Goal: Book appointment/travel/reservation

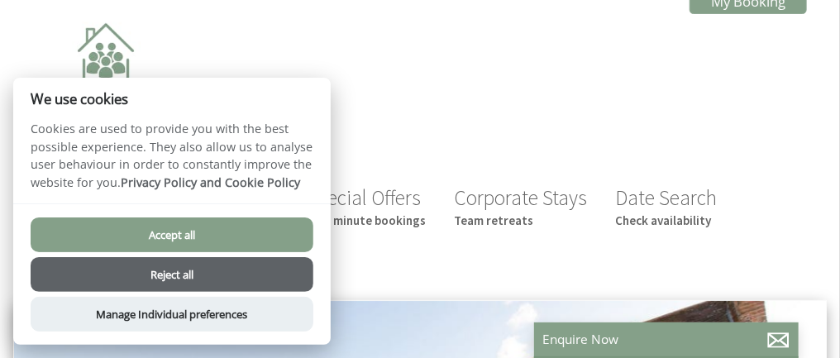
scroll to position [20, 0]
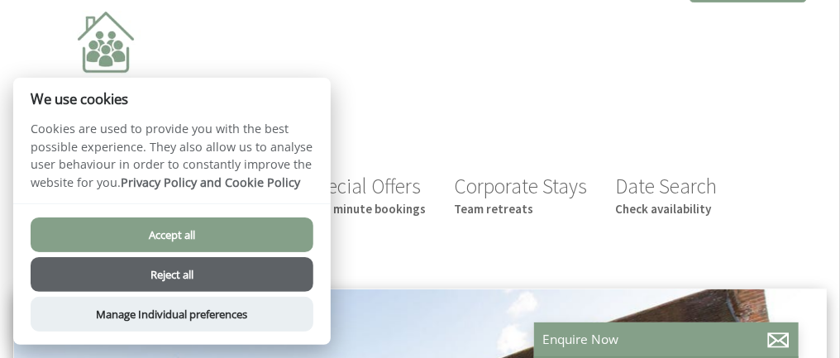
click at [260, 231] on button "Accept all" at bounding box center [172, 234] width 283 height 35
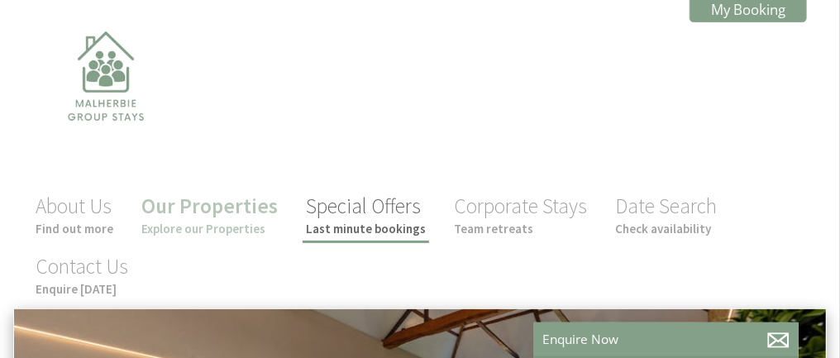
click at [366, 225] on small "Last minute bookings" at bounding box center [366, 229] width 120 height 16
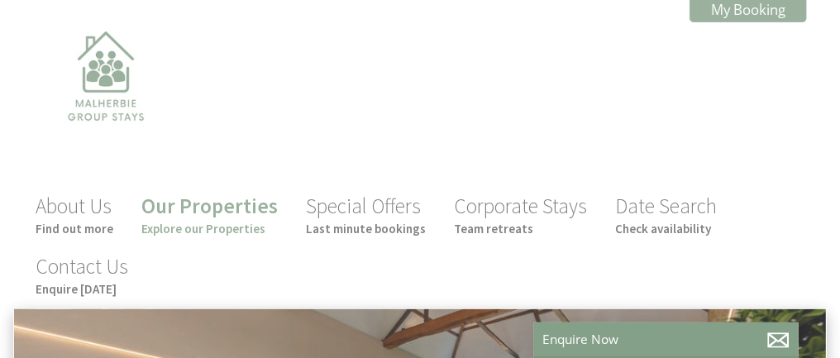
scroll to position [0, 15]
